Goal: Task Accomplishment & Management: Complete application form

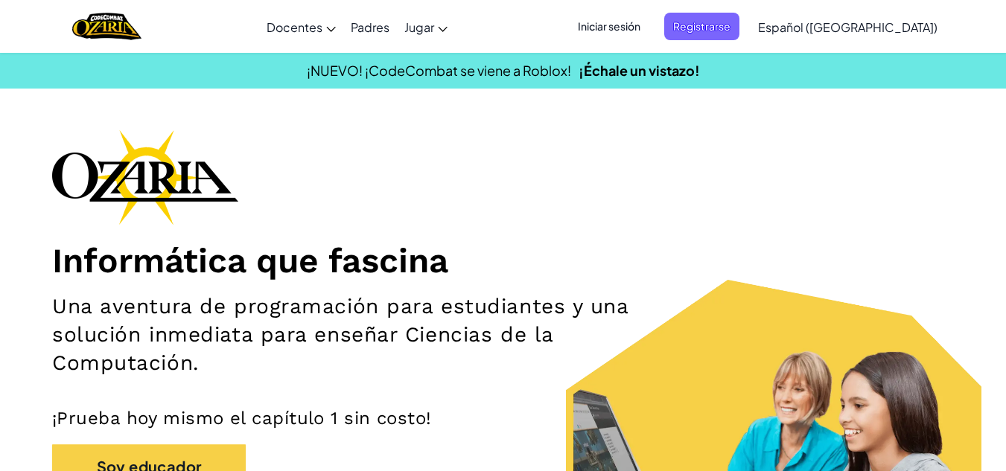
click at [649, 25] on span "Iniciar sesión" at bounding box center [609, 27] width 80 height 28
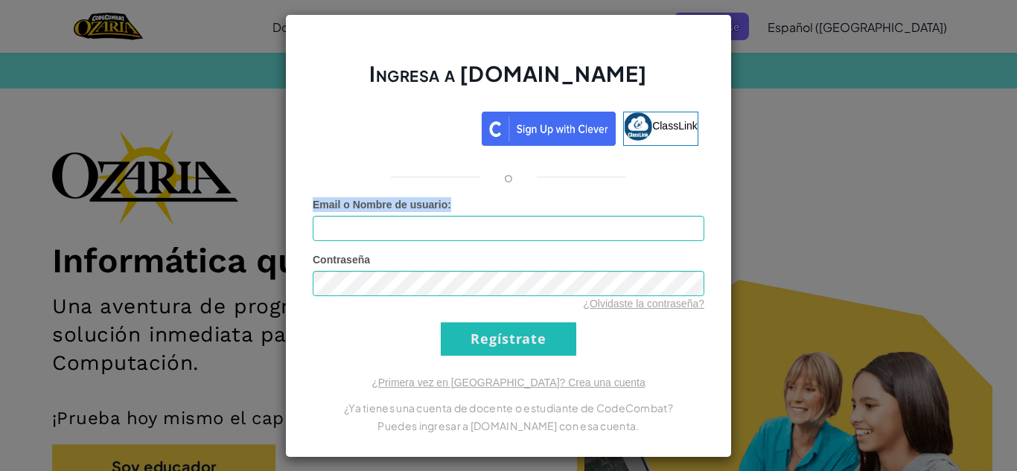
drag, startPoint x: 804, startPoint y: 185, endPoint x: 785, endPoint y: 186, distance: 19.4
click at [785, 186] on div "Ingresa a [DOMAIN_NAME] ClassLink o Error desconocido. Email o Nombre de usuari…" at bounding box center [508, 235] width 1017 height 471
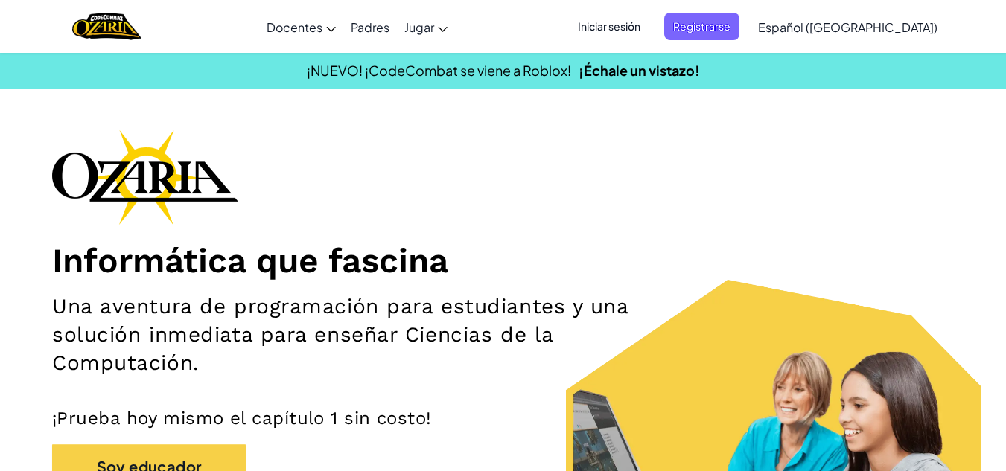
click at [785, 186] on div "Informática que fascina Una aventura de programación para estudiantes y una sol…" at bounding box center [503, 347] width 902 height 434
click at [730, 23] on span "Registrarse" at bounding box center [701, 27] width 75 height 28
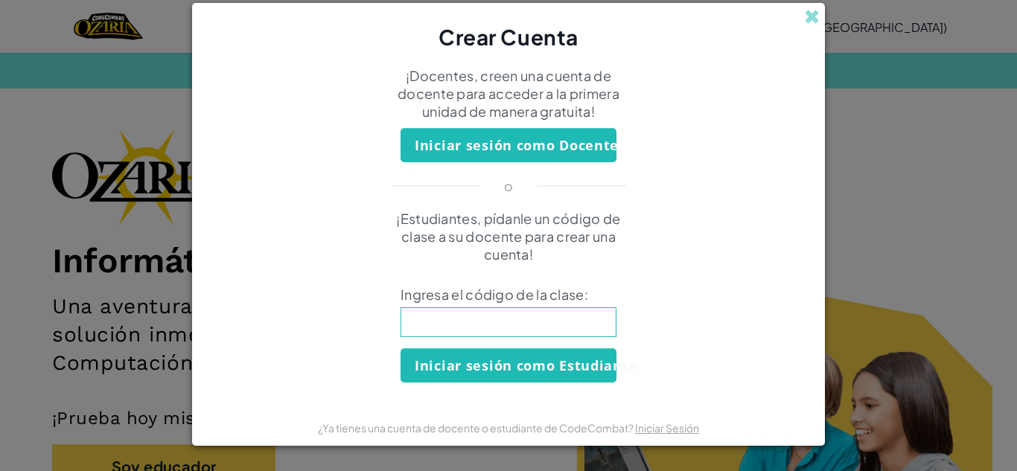
click at [466, 316] on input at bounding box center [509, 323] width 216 height 30
type input "PathThingLuck"
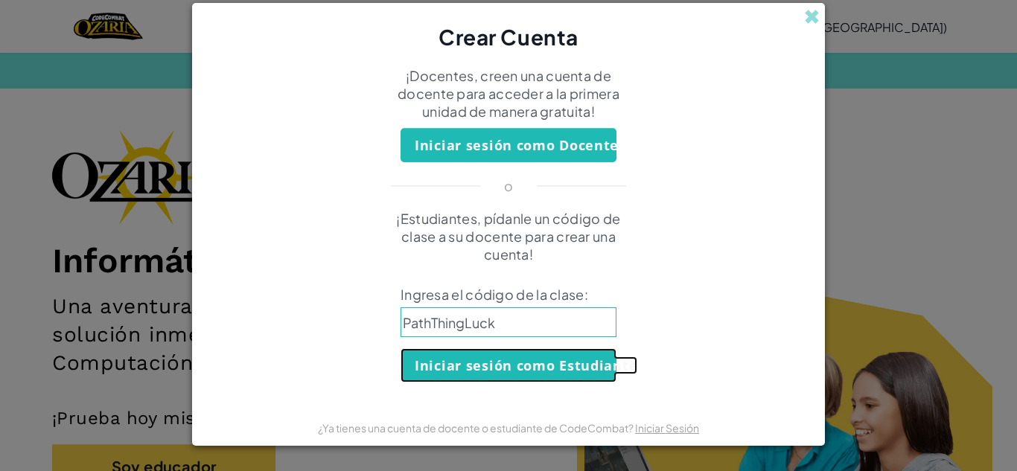
click at [465, 369] on button "Iniciar sesión como Estudiante" at bounding box center [509, 365] width 216 height 34
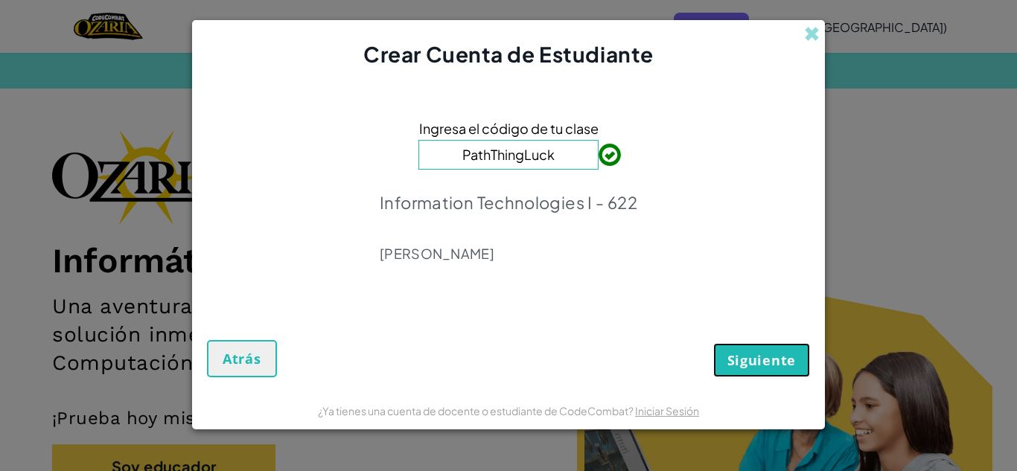
click at [748, 367] on span "Siguiente" at bounding box center [762, 360] width 69 height 18
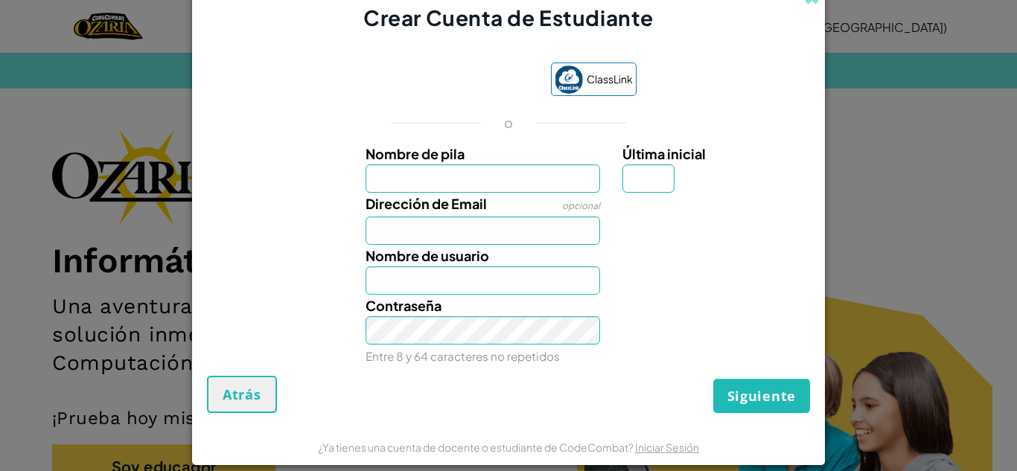
click at [827, 291] on div "Crear Cuenta de Estudiante ClassLink o Nombre de pila Última inicial Dirección …" at bounding box center [508, 235] width 1017 height 471
click at [862, 286] on div "Crear Cuenta de Estudiante ClassLink o Nombre de pila Última inicial Dirección …" at bounding box center [508, 235] width 1017 height 471
click at [277, 379] on div "Siguiente Atrás" at bounding box center [508, 394] width 603 height 37
click at [239, 397] on span "Atrás" at bounding box center [242, 395] width 39 height 18
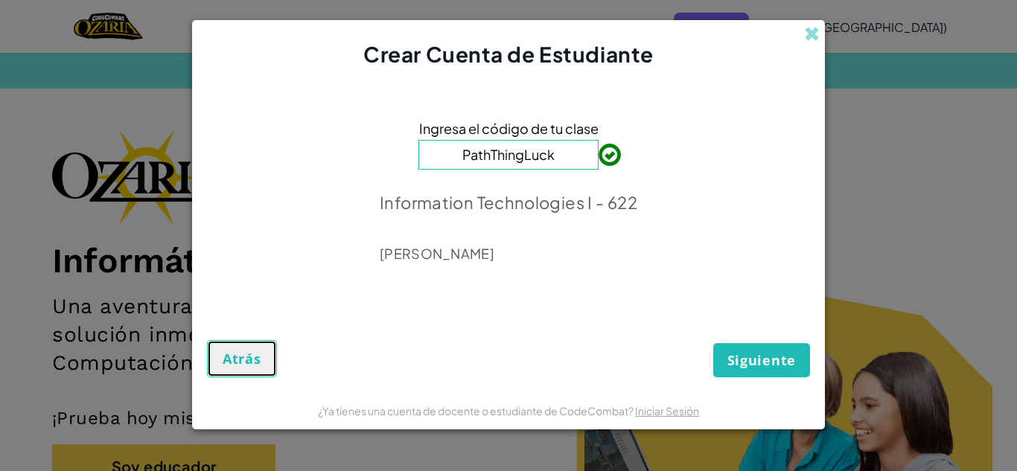
click at [248, 363] on span "Atrás" at bounding box center [242, 359] width 39 height 18
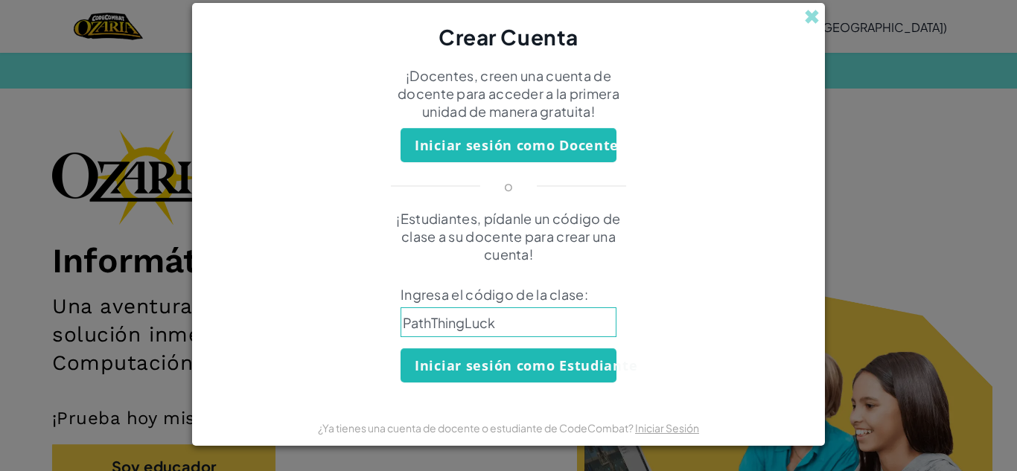
click at [800, 278] on div "¡Estudiantes, pídanle un código de clase a su docente para crear una cuenta! In…" at bounding box center [508, 296] width 603 height 173
click at [819, 13] on span at bounding box center [812, 17] width 16 height 16
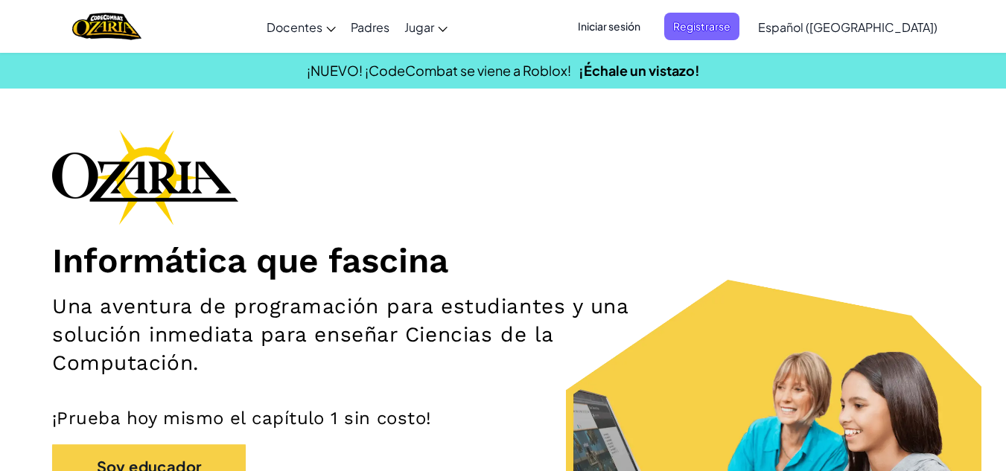
click at [649, 26] on span "Iniciar sesión" at bounding box center [609, 27] width 80 height 28
